Goal: Find contact information: Find contact information

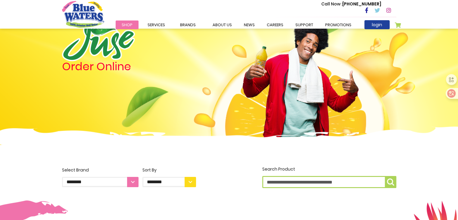
scroll to position [60, 0]
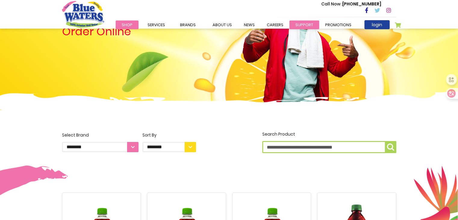
click at [311, 25] on link "support" at bounding box center [304, 24] width 30 height 9
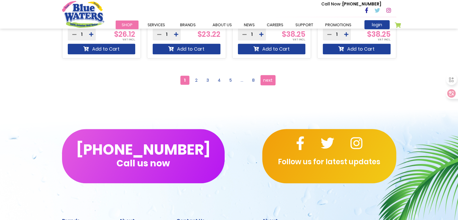
scroll to position [760, 0]
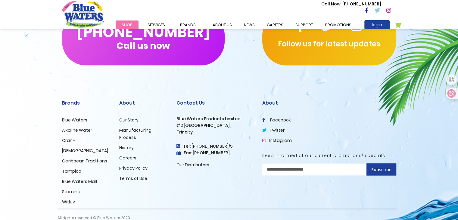
scroll to position [757, 0]
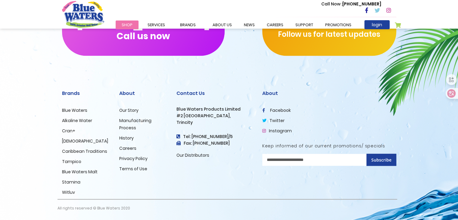
click at [189, 94] on h2 "Contact Us" at bounding box center [214, 93] width 77 height 6
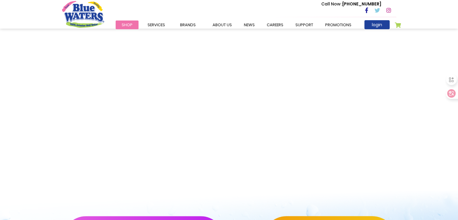
scroll to position [512, 0]
